Goal: Task Accomplishment & Management: Use online tool/utility

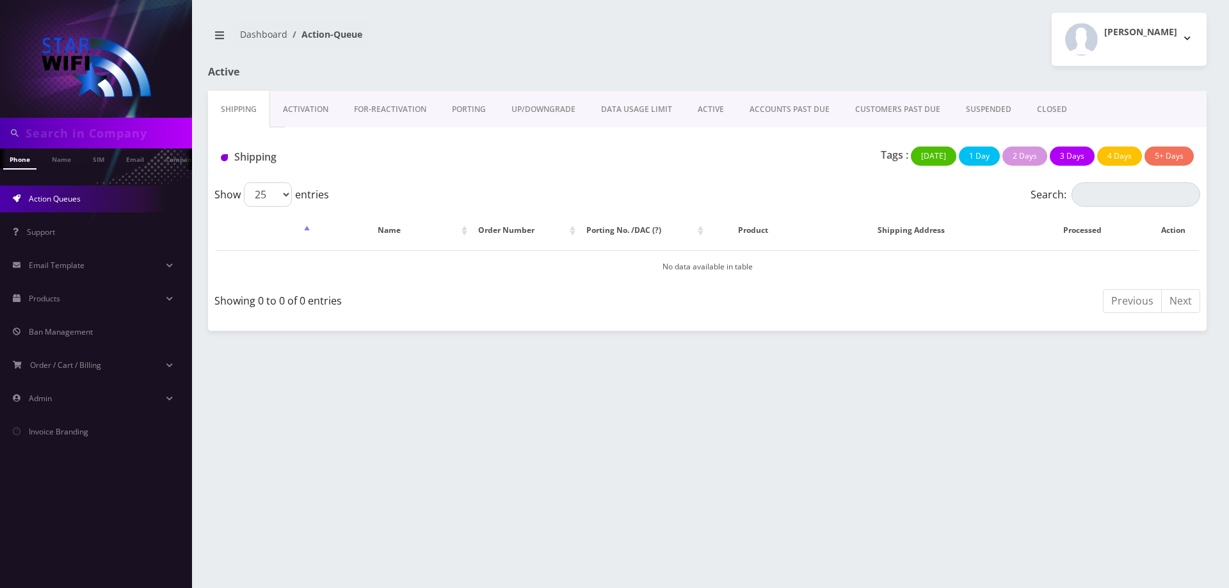
click at [315, 112] on link "Activation" at bounding box center [305, 109] width 71 height 37
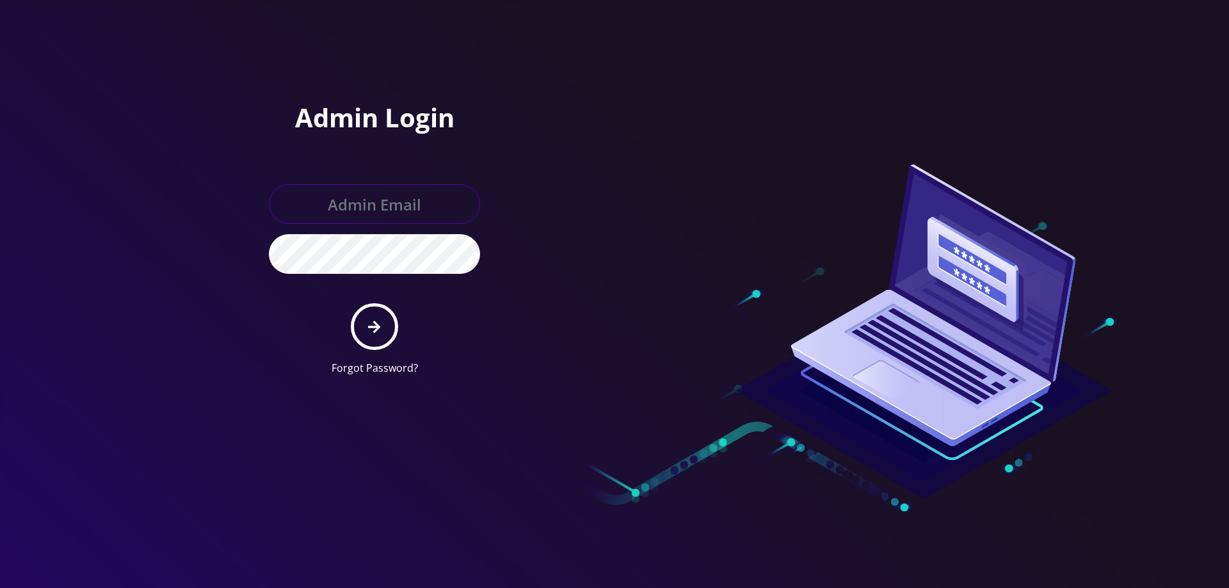
click at [330, 212] on input "text" at bounding box center [374, 204] width 211 height 40
type input "helpdeskstarwifi@gmail.com"
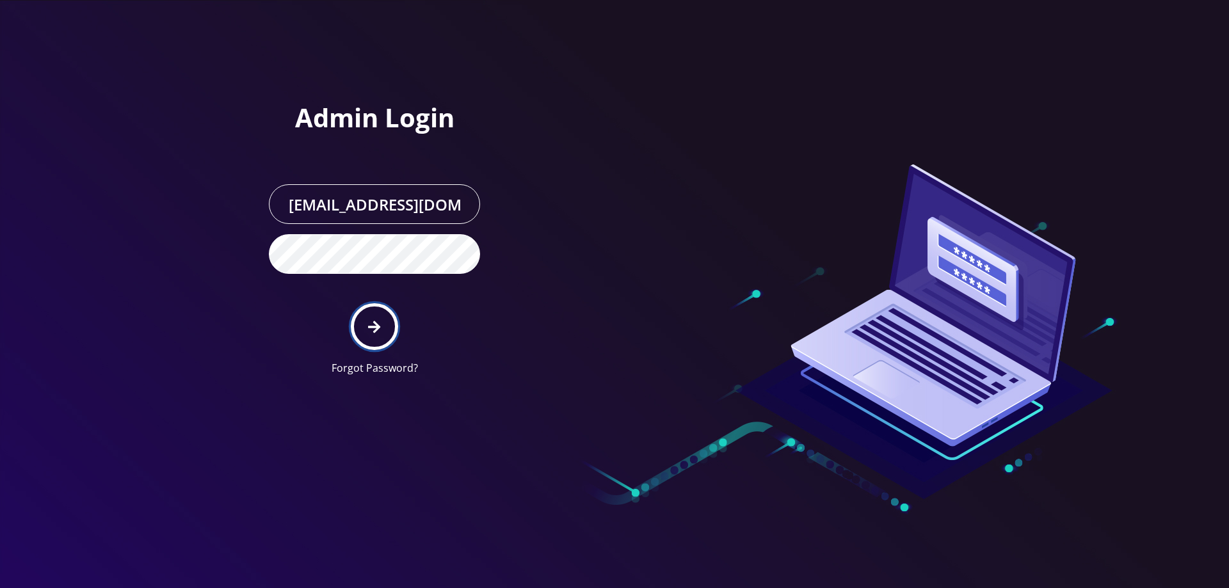
click at [380, 331] on icon "submit" at bounding box center [374, 327] width 12 height 14
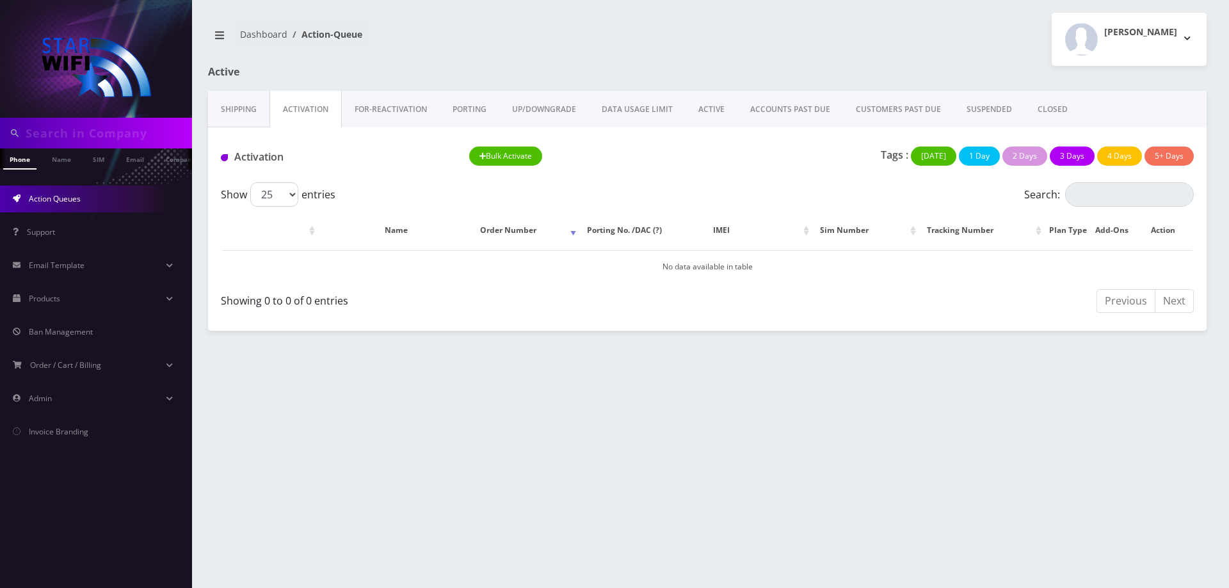
click at [706, 112] on link "ACTIVE" at bounding box center [711, 109] width 52 height 37
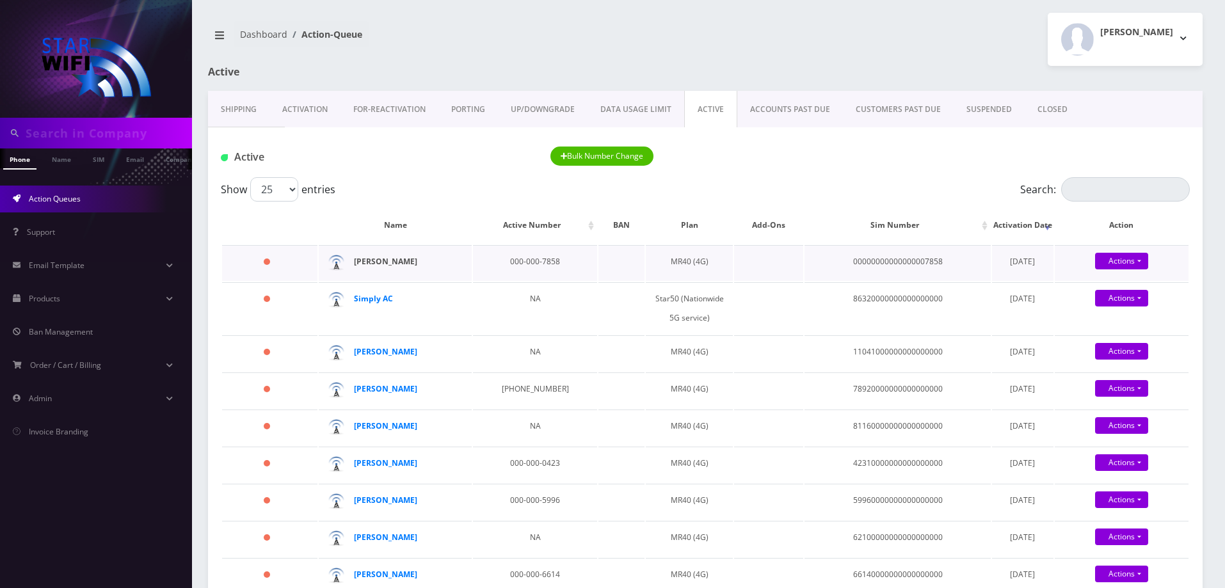
click at [405, 262] on strong "Alejandro Mares" at bounding box center [385, 261] width 63 height 11
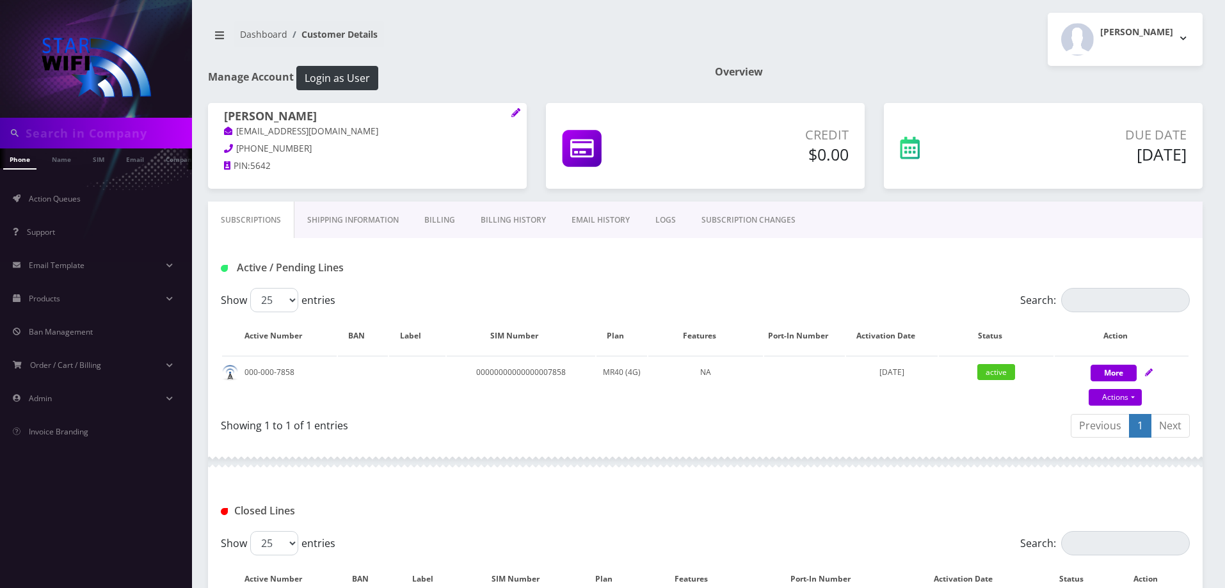
click at [376, 224] on link "Shipping Information" at bounding box center [352, 220] width 117 height 37
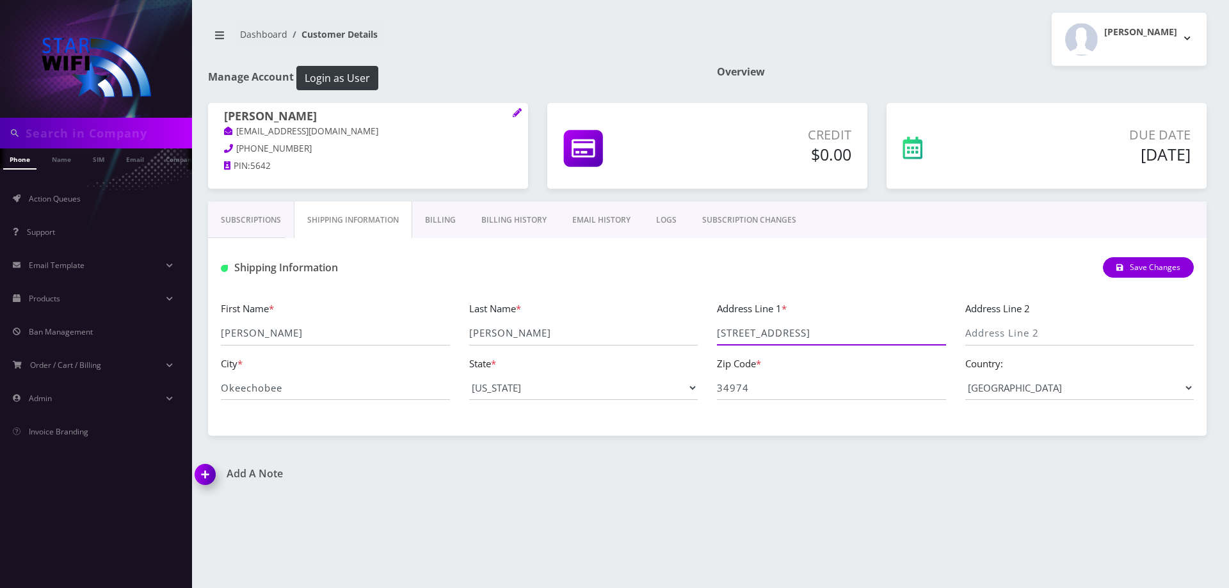
click at [746, 340] on input "2736 NW 33rd Ave" at bounding box center [831, 333] width 229 height 24
click at [61, 194] on span "Action Queues" at bounding box center [55, 198] width 52 height 11
